Goal: Task Accomplishment & Management: Manage account settings

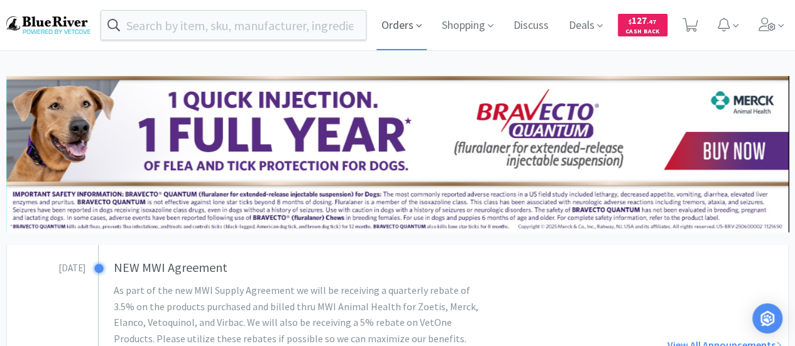
click at [412, 26] on span "Orders" at bounding box center [401, 25] width 50 height 50
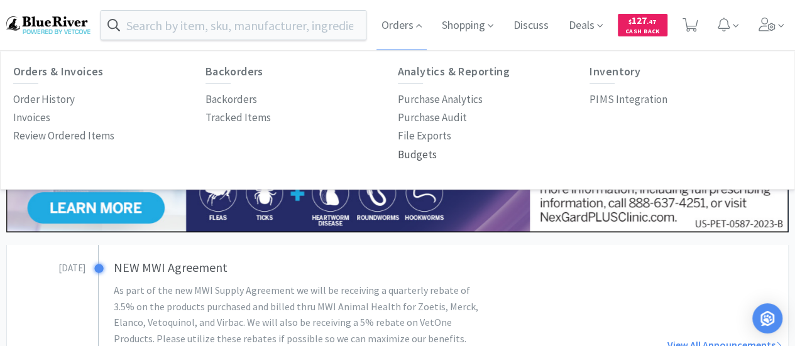
click at [413, 154] on p "Budgets" at bounding box center [417, 154] width 39 height 17
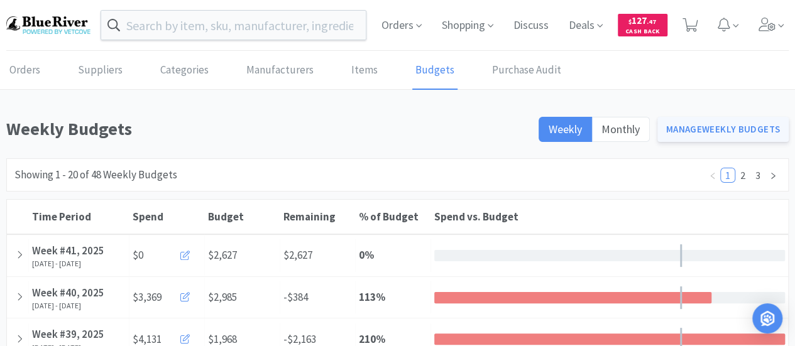
click at [706, 127] on link "Manage Weekly Budgets" at bounding box center [723, 129] width 132 height 25
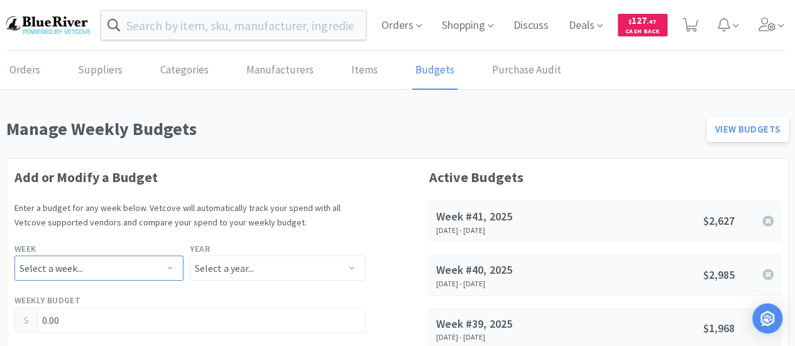
click at [149, 268] on select "Select a week... Week 1 ([DATE] - [DATE]) Week 2 ([DATE] - [DATE]) Week 3 ([DAT…" at bounding box center [98, 268] width 169 height 25
select select "41"
click at [14, 256] on select "Select a week... Week 1 ([DATE] - [DATE]) Week 2 ([DATE] - [DATE]) Week 3 ([DAT…" at bounding box center [98, 268] width 169 height 25
click at [220, 268] on select "Select a year... 2023 2024 2025 2026 2027 2028 2029 2030 2031 2032 2033 2034" at bounding box center [277, 268] width 175 height 25
select select "2025"
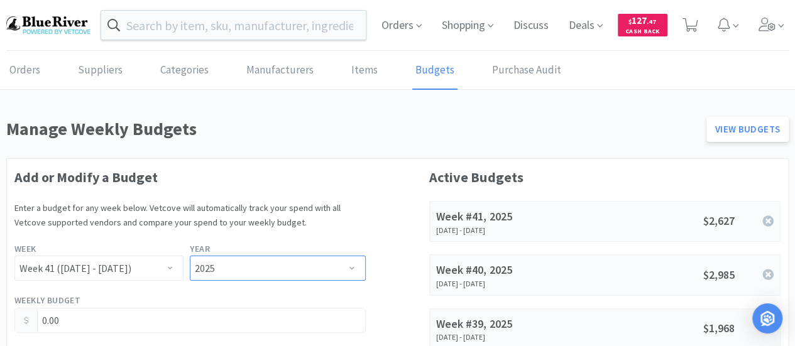
click at [190, 256] on select "Select a year... 2023 2024 2025 2026 2027 2028 2029 2030 2031 2032 2033 2034" at bounding box center [277, 268] width 175 height 25
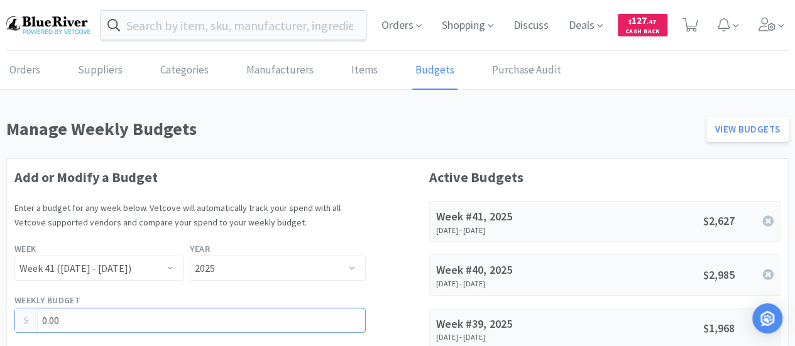
drag, startPoint x: 104, startPoint y: 316, endPoint x: 0, endPoint y: 323, distance: 104.5
type input "2,454.00"
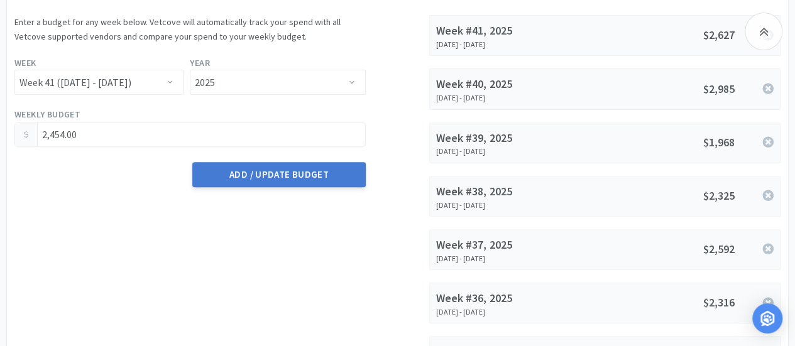
click at [262, 178] on button "Add / Update Budget" at bounding box center [278, 174] width 173 height 25
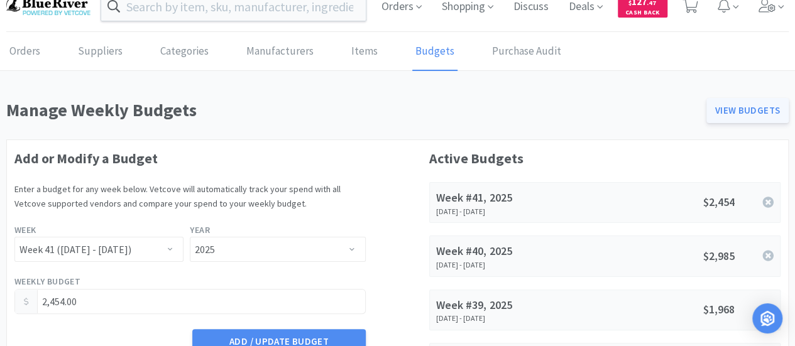
scroll to position [0, 0]
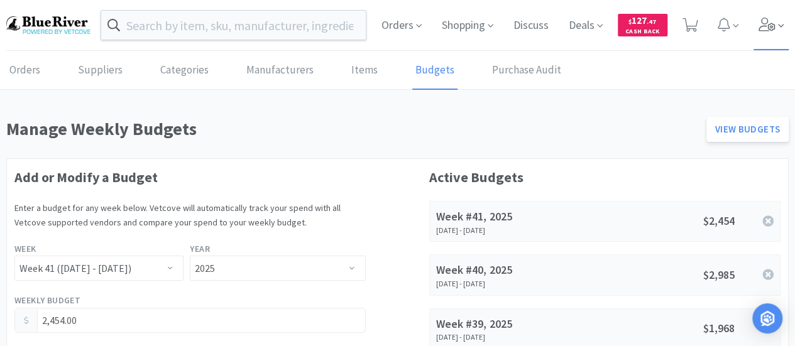
click at [773, 23] on icon at bounding box center [767, 25] width 18 height 14
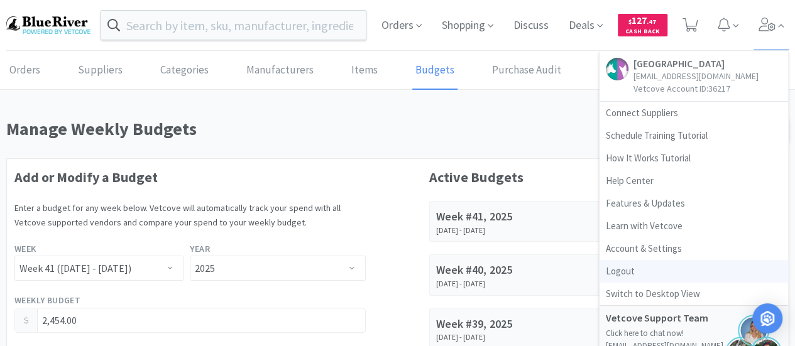
click at [630, 271] on link "Logout" at bounding box center [693, 271] width 188 height 23
